Goal: Communication & Community: Participate in discussion

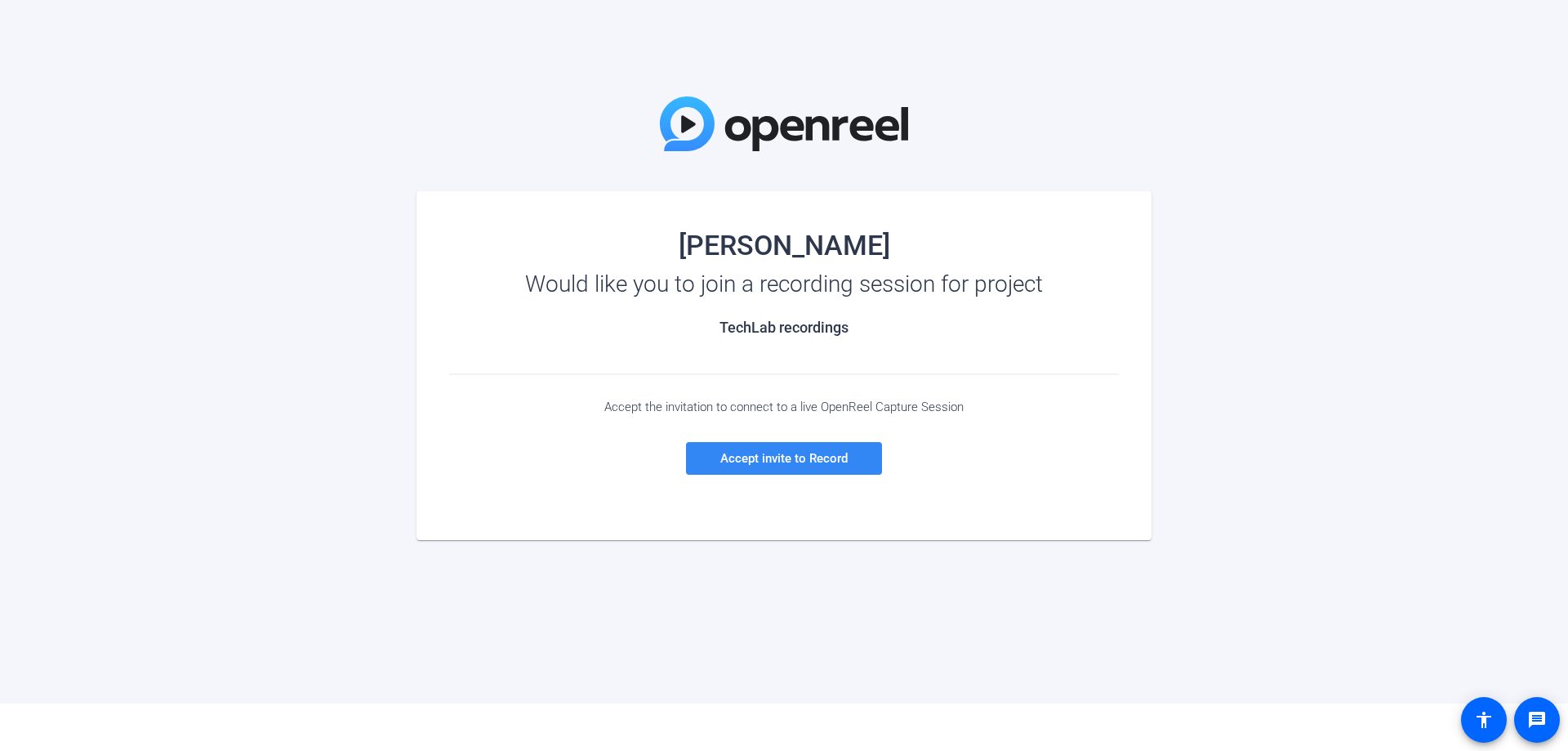
click at [741, 468] on span at bounding box center [784, 459] width 196 height 40
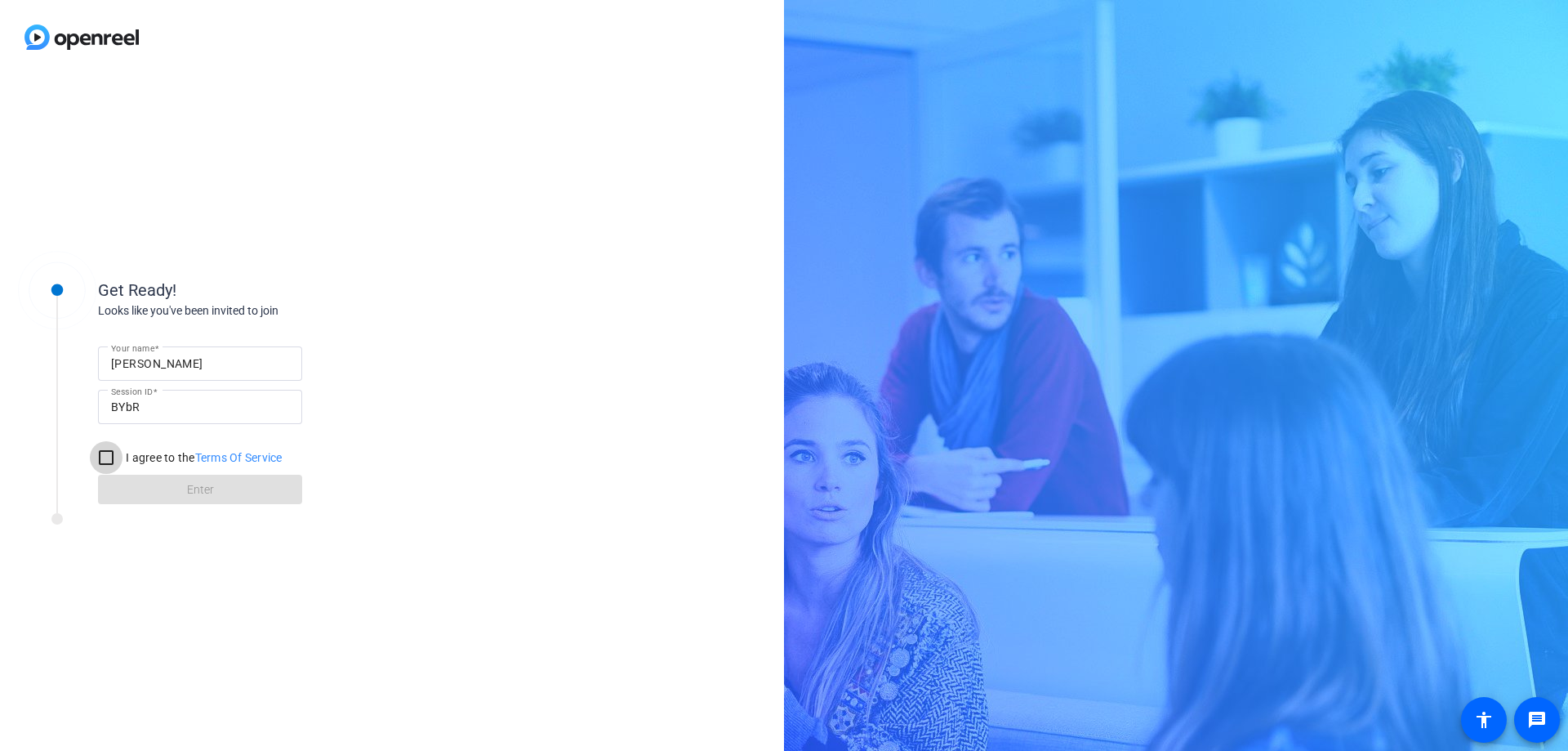
click at [109, 455] on input "I agree to the Terms Of Service" at bounding box center [105, 457] width 33 height 33
checkbox input "true"
click at [163, 486] on span at bounding box center [200, 490] width 204 height 40
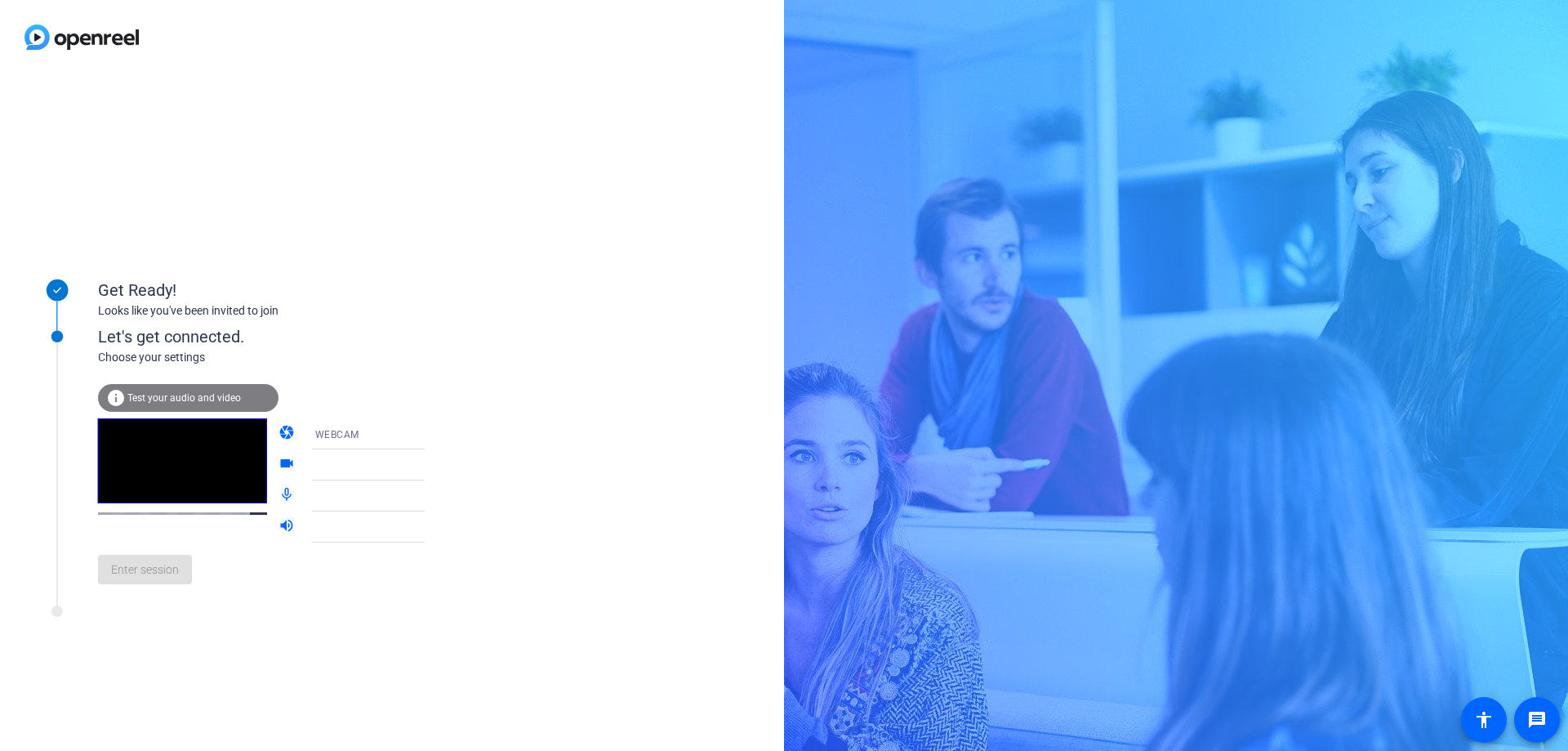
click at [176, 581] on div "Enter session" at bounding box center [278, 569] width 360 height 54
click at [315, 435] on span "WEBCAM" at bounding box center [337, 434] width 44 height 11
click at [309, 435] on div at bounding box center [784, 375] width 1568 height 751
click at [157, 581] on div "Enter session" at bounding box center [278, 569] width 360 height 54
click at [137, 350] on div "Choose your settings" at bounding box center [278, 357] width 360 height 17
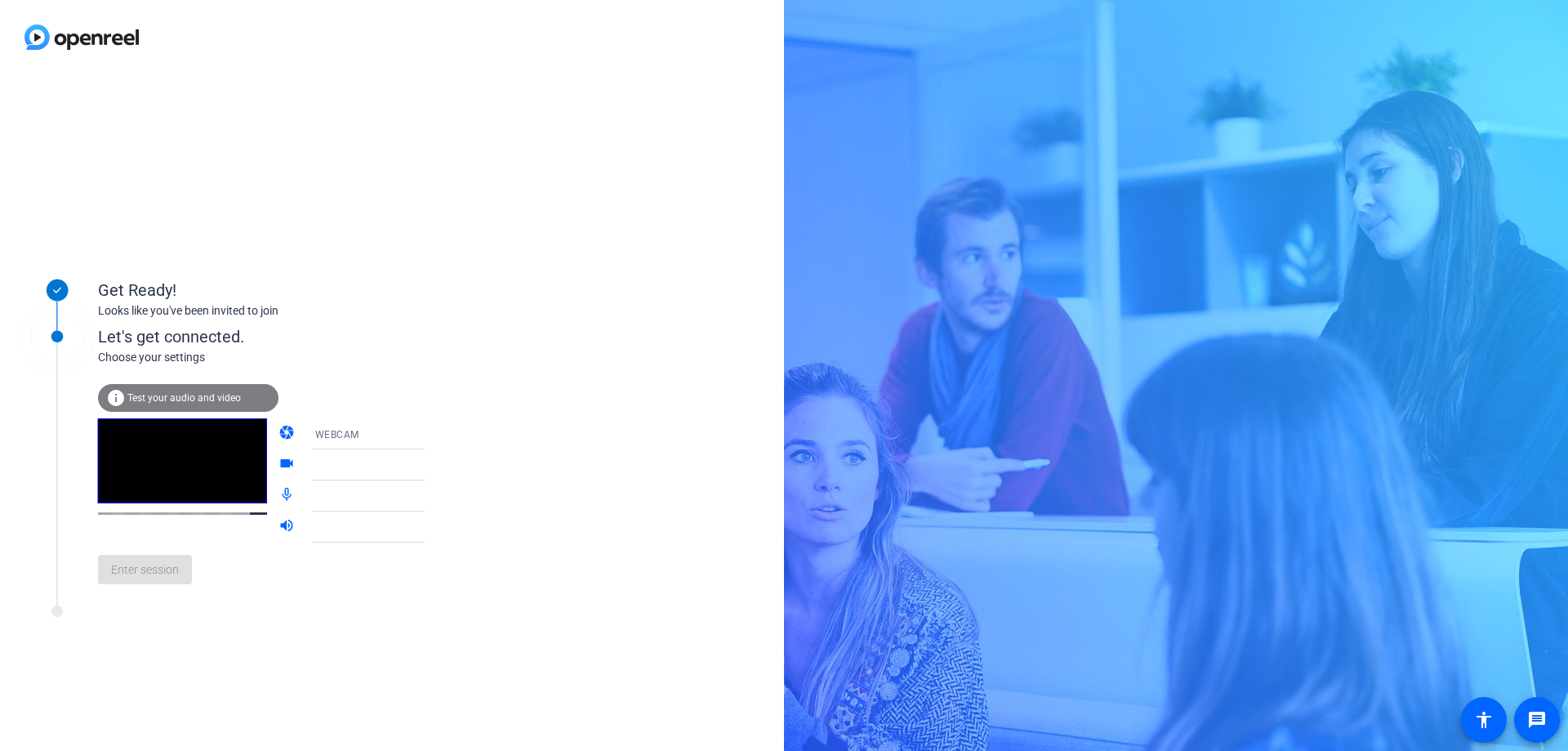
click at [167, 400] on span "Test your audio and video" at bounding box center [184, 398] width 114 height 11
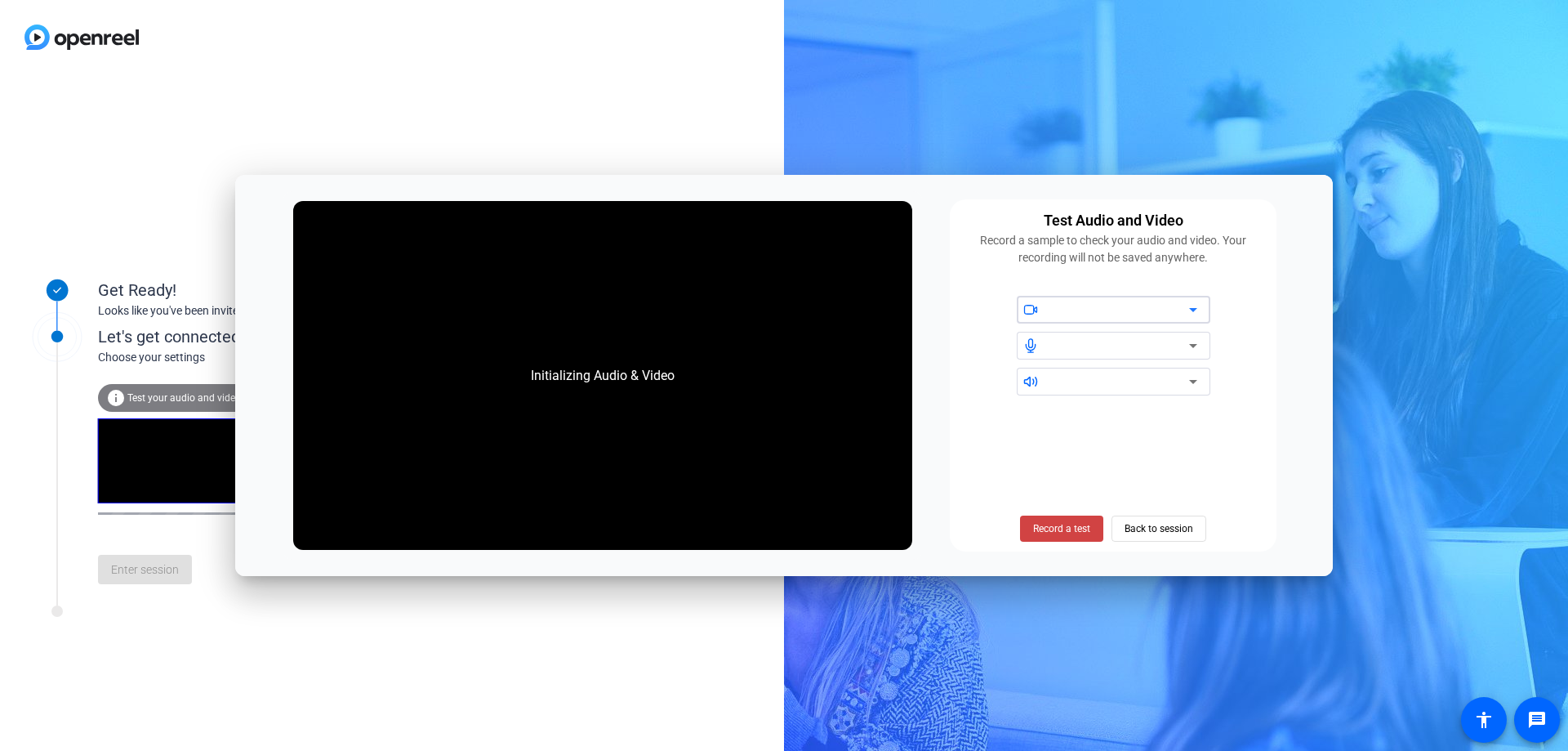
click at [1252, 268] on div "Test Audio and Video Record a sample to check your audio and video. Your record…" at bounding box center [1113, 376] width 327 height 352
click at [1192, 311] on icon at bounding box center [1193, 310] width 8 height 4
click at [1195, 344] on icon at bounding box center [1193, 345] width 20 height 20
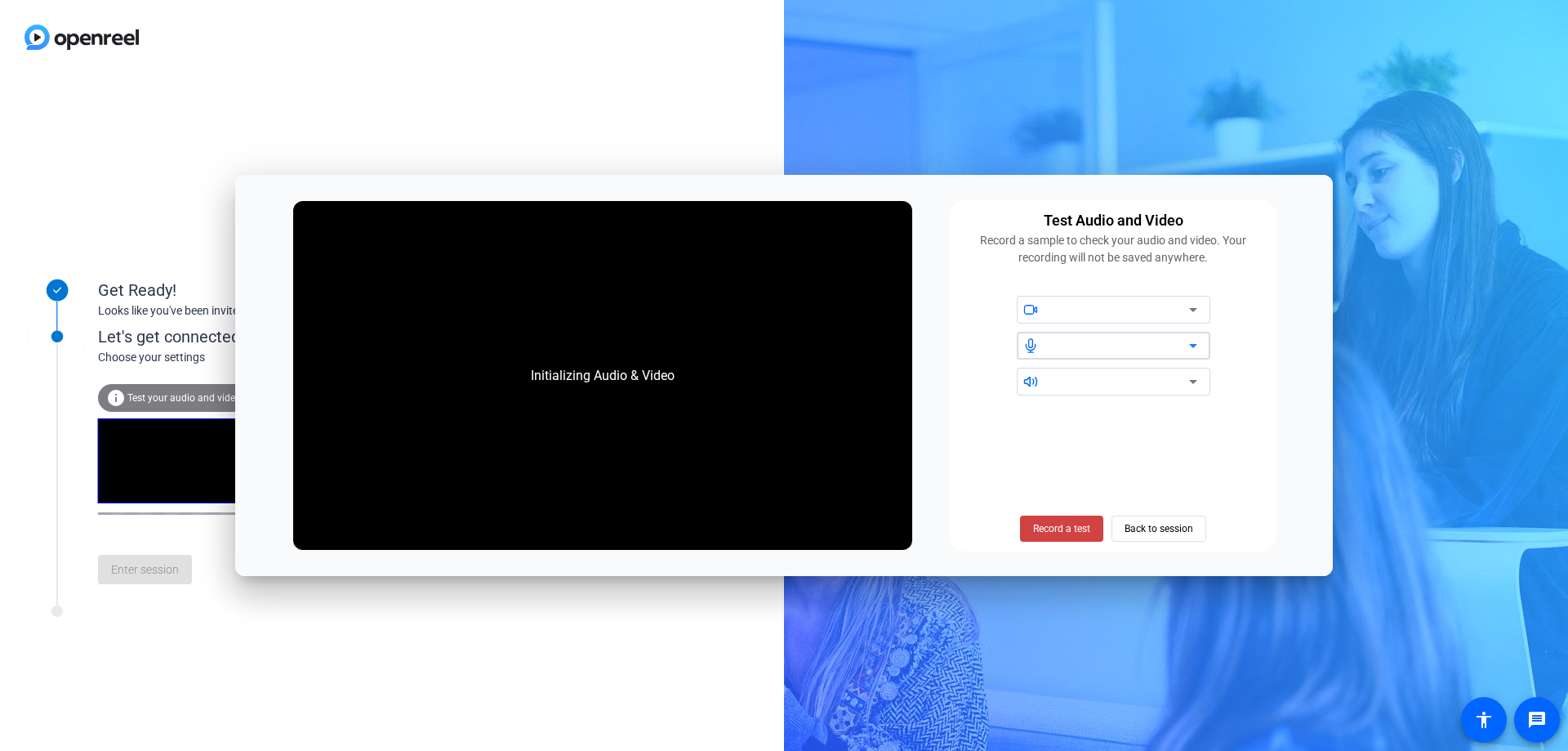
click at [659, 95] on div "Get Ready! Looks like you've been invited to join Let's get connected. Choose y…" at bounding box center [392, 413] width 784 height 677
click at [375, 132] on div "Get Ready! Looks like you've been invited to join Let's get connected. Choose y…" at bounding box center [392, 413] width 784 height 677
click at [1163, 528] on span "Back to session" at bounding box center [1158, 529] width 69 height 31
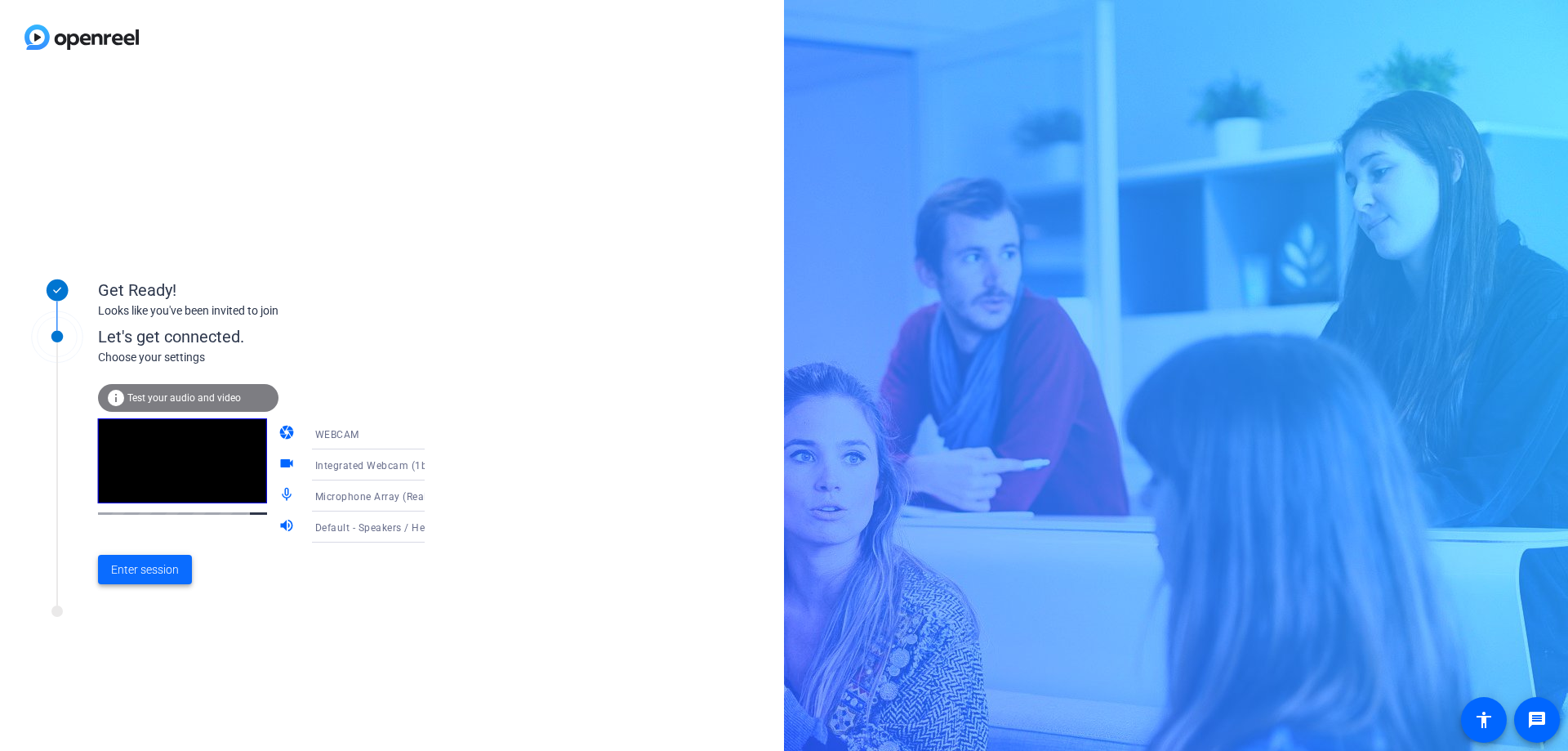
click at [124, 574] on span "Enter session" at bounding box center [145, 570] width 68 height 17
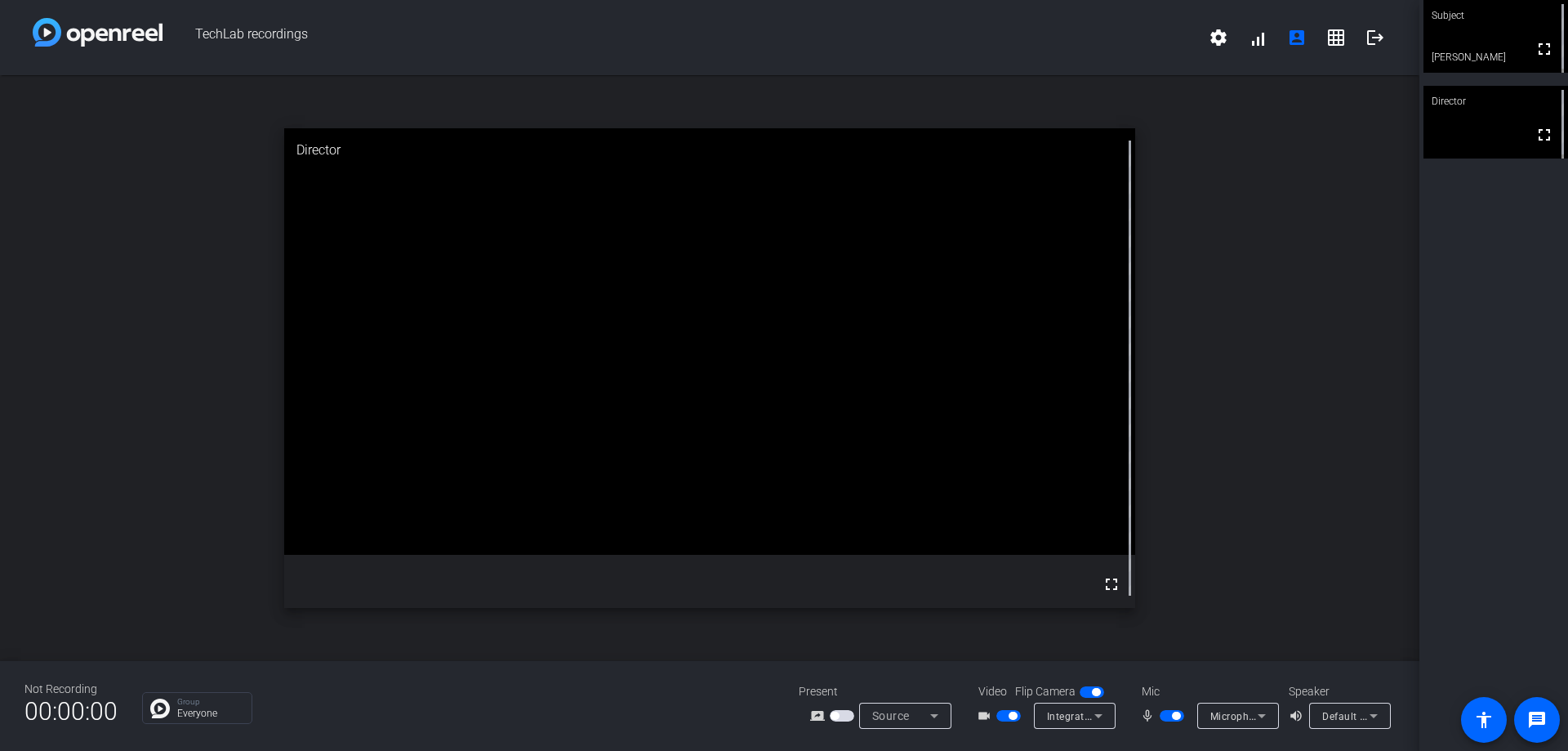
click at [666, 434] on video at bounding box center [710, 341] width 851 height 426
click at [556, 432] on video at bounding box center [710, 341] width 851 height 426
click at [1138, 729] on div "Not Recording 00:00:00 Group Everyone Present screen_share_outline Source Video…" at bounding box center [709, 706] width 1419 height 90
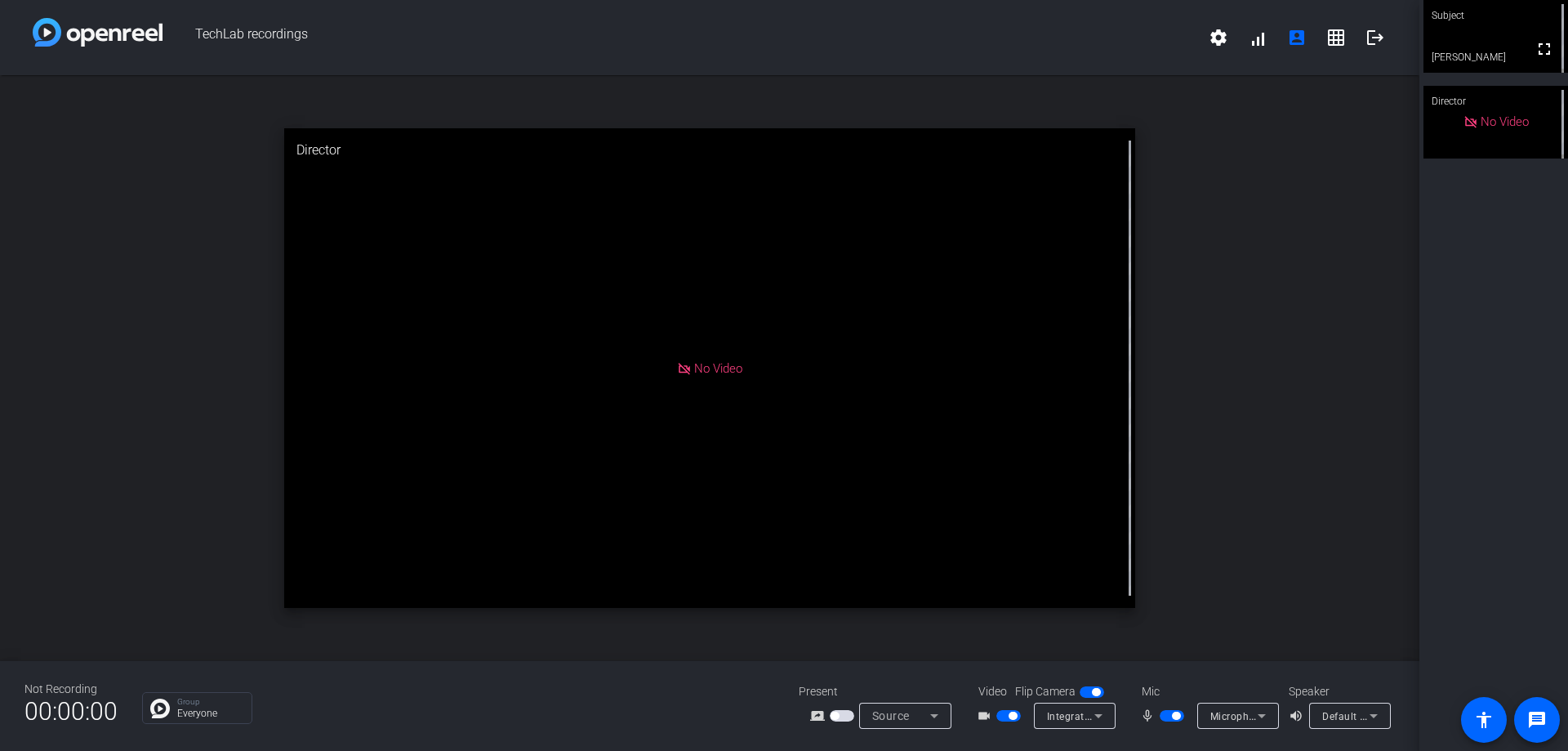
click at [1113, 603] on div "No Video" at bounding box center [710, 367] width 851 height 480
